Goal: Task Accomplishment & Management: Manage account settings

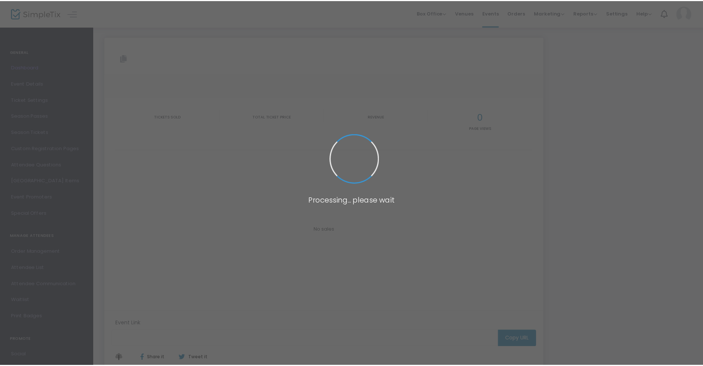
scroll to position [1, 0]
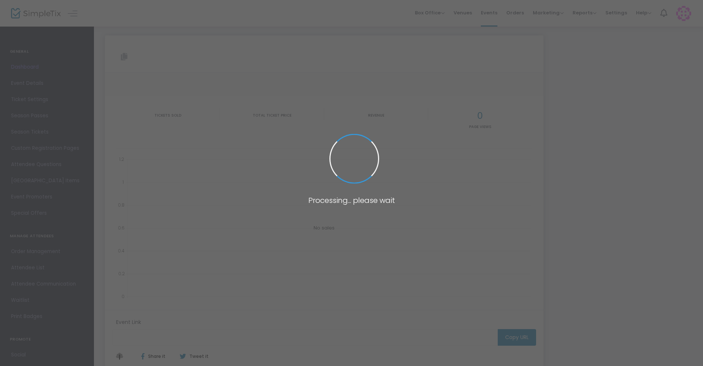
type input "[URL][DOMAIN_NAME]"
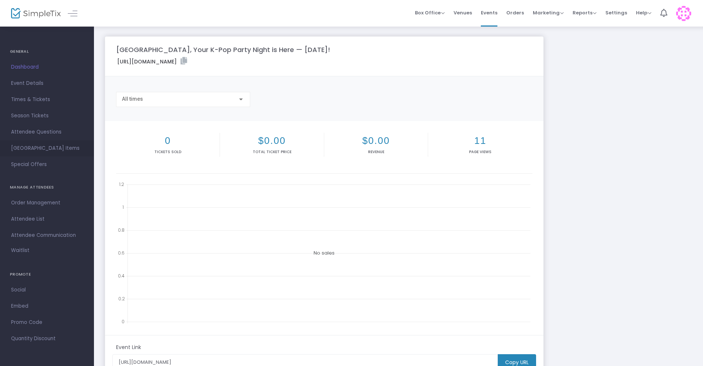
scroll to position [0, 0]
click at [35, 86] on span "Event Details" at bounding box center [47, 84] width 72 height 10
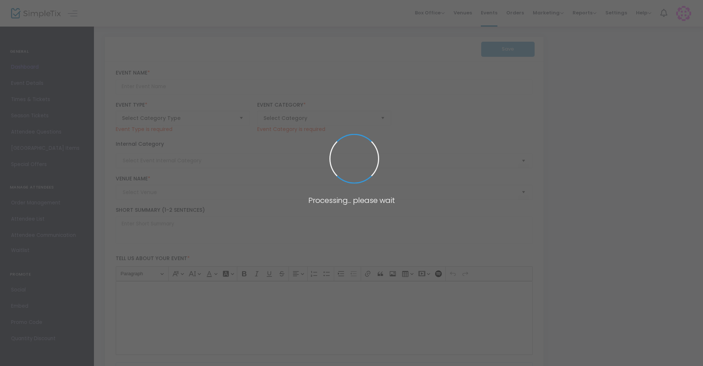
click at [15, 68] on span at bounding box center [351, 183] width 703 height 366
type input "[GEOGRAPHIC_DATA], Your K-Pop Party Night is Here — [DATE]!"
type textarea "💖 ICONIC K-POP NIGHT – SEATTLE PARTY 💖📍 Paradise on [GEOGRAPHIC_DATA] – [GEOGRA…"
type input "Buy Tickets"
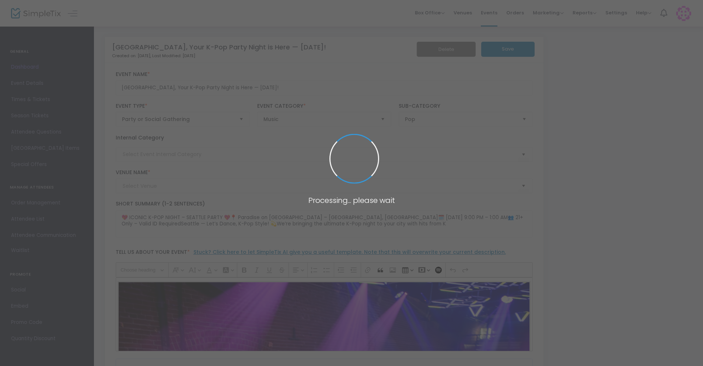
type input "Seattle 21+"
type input "Paradise"
click at [30, 67] on body "Processing... please wait Box Office Sell Tickets Bookings Sell Season Pass Ven…" at bounding box center [351, 183] width 703 height 366
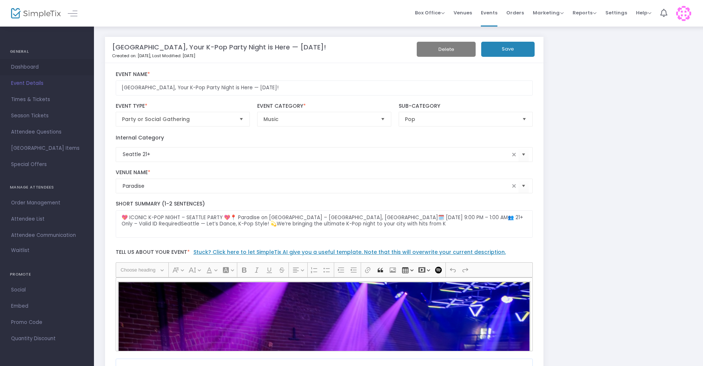
click at [30, 68] on span "Dashboard" at bounding box center [47, 67] width 72 height 10
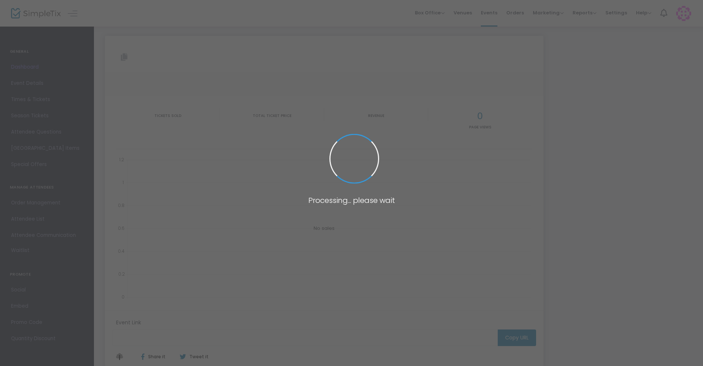
scroll to position [1, 0]
type input "[URL][DOMAIN_NAME]"
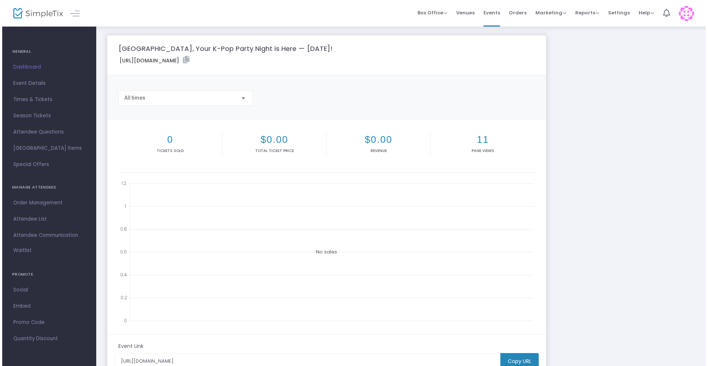
scroll to position [0, 0]
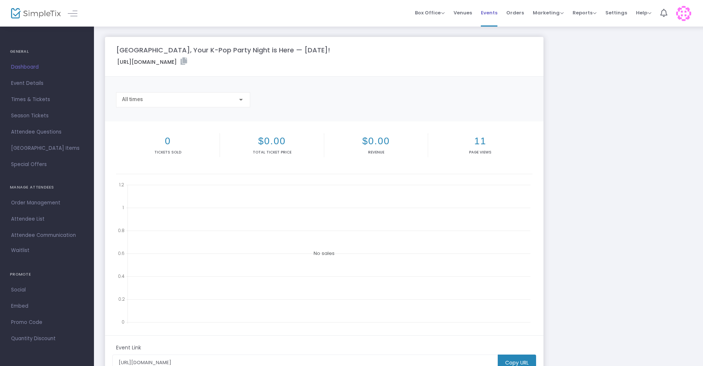
click at [485, 11] on span "Events" at bounding box center [489, 12] width 17 height 19
